Goal: Task Accomplishment & Management: Use online tool/utility

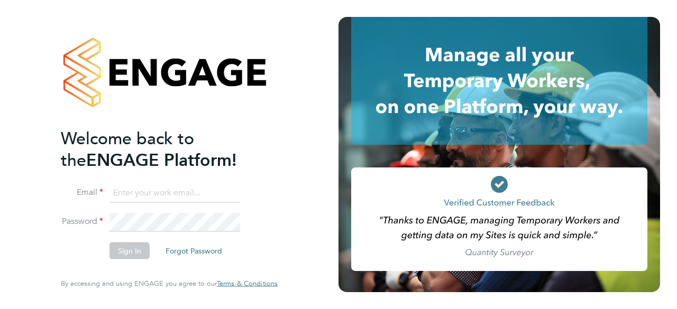
type input "[EMAIL_ADDRESS][DOMAIN_NAME]"
click at [126, 249] on button "Sign In" at bounding box center [129, 251] width 40 height 17
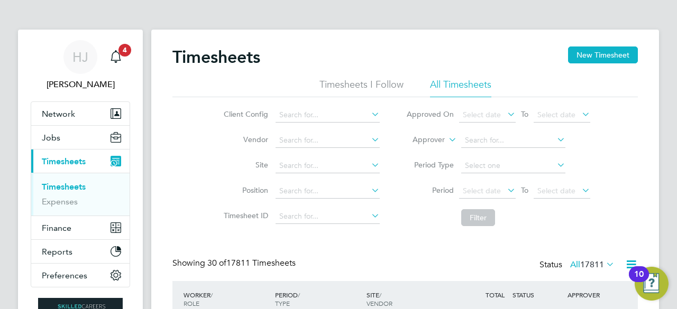
click at [195, 164] on div "Client Config Vendor Site Position Timesheet ID Approved On Select date To Sele…" at bounding box center [404, 164] width 465 height 134
click at [50, 135] on span "Jobs" at bounding box center [51, 138] width 19 height 10
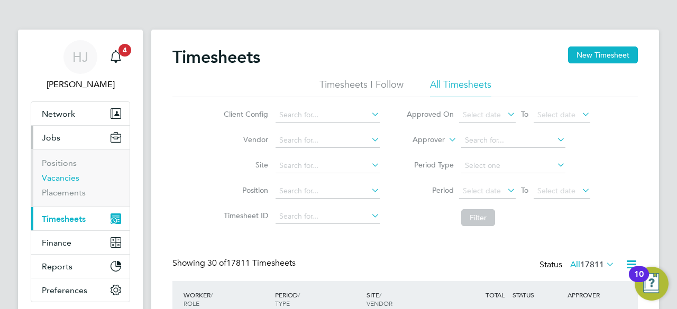
click at [63, 174] on link "Vacancies" at bounding box center [61, 178] width 38 height 10
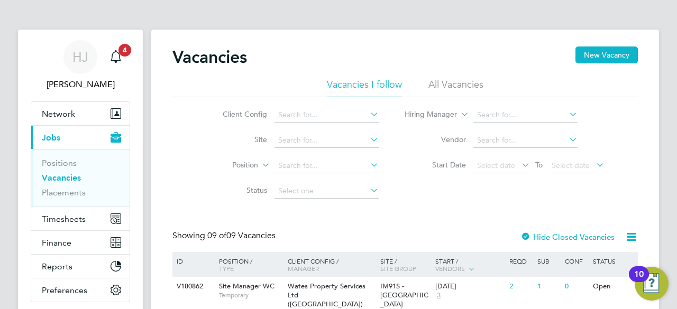
click at [176, 194] on div "Client Config Site Position Status Hiring Manager Vendor Start Date Select date…" at bounding box center [404, 150] width 465 height 107
